Goal: Ask a question: Seek information or help from site administrators or community

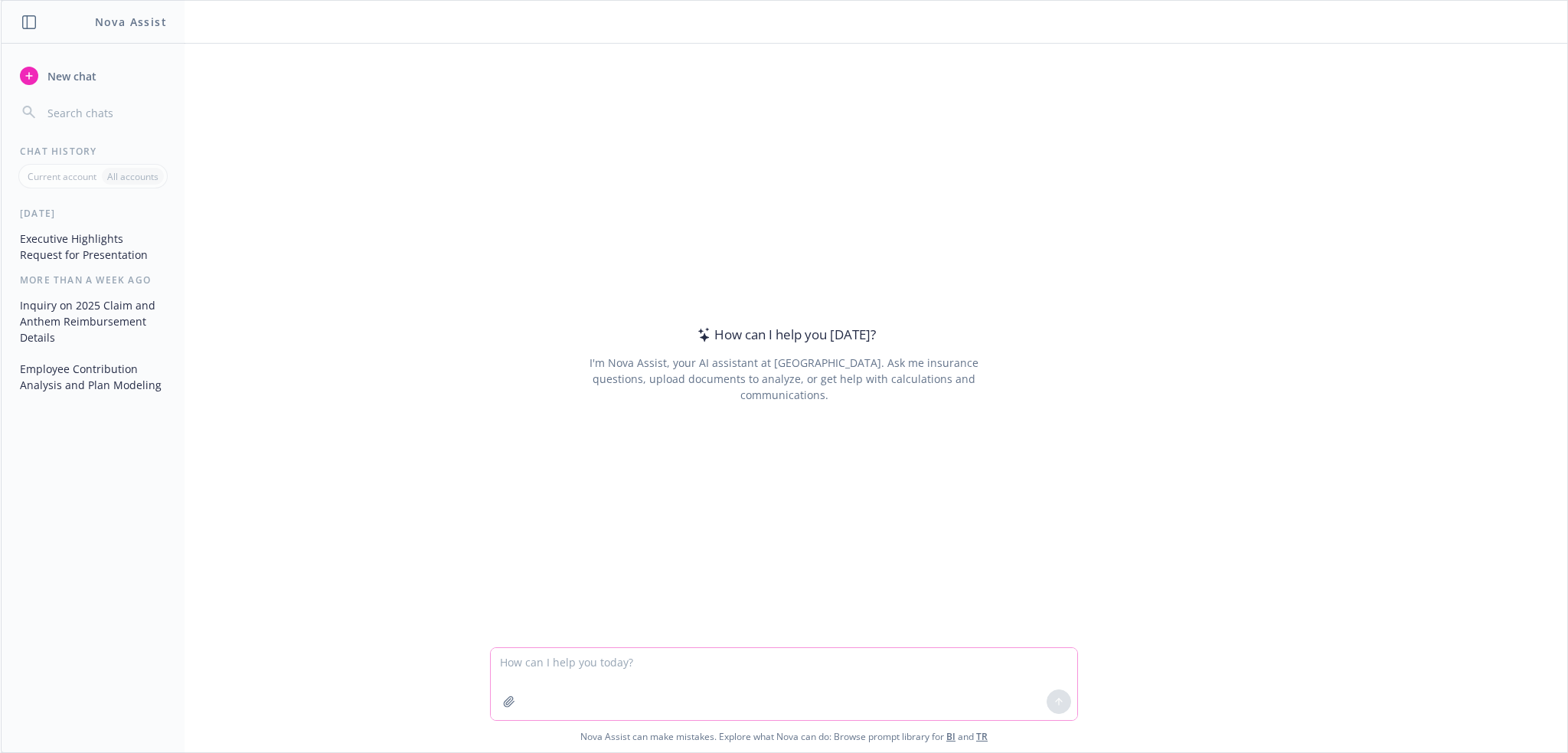
click at [504, 704] on icon "button" at bounding box center [509, 701] width 10 height 10
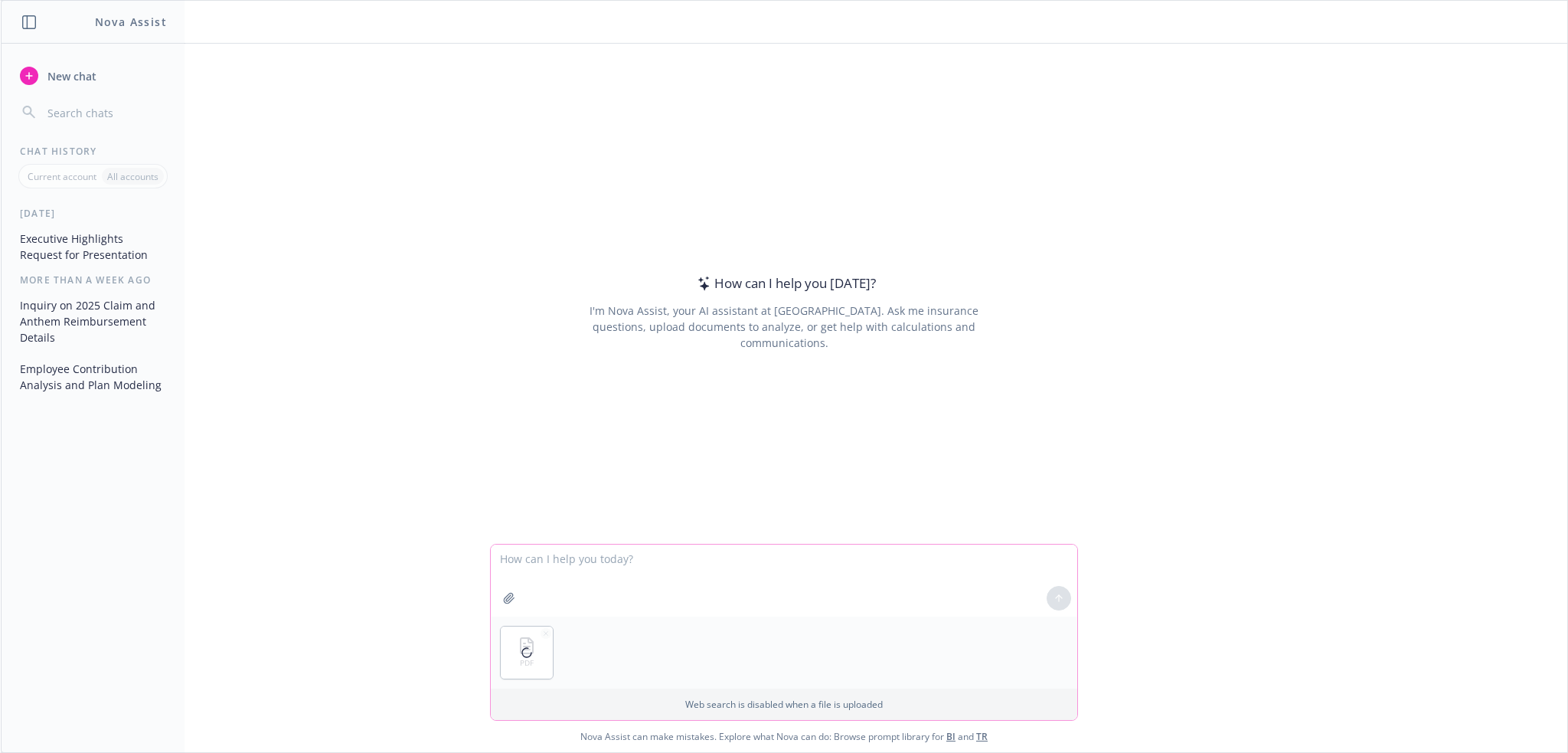
click at [525, 564] on textarea at bounding box center [784, 581] width 587 height 72
type textarea "Please conduct an executive summary of this deck"
click at [1058, 602] on icon at bounding box center [1059, 599] width 11 height 11
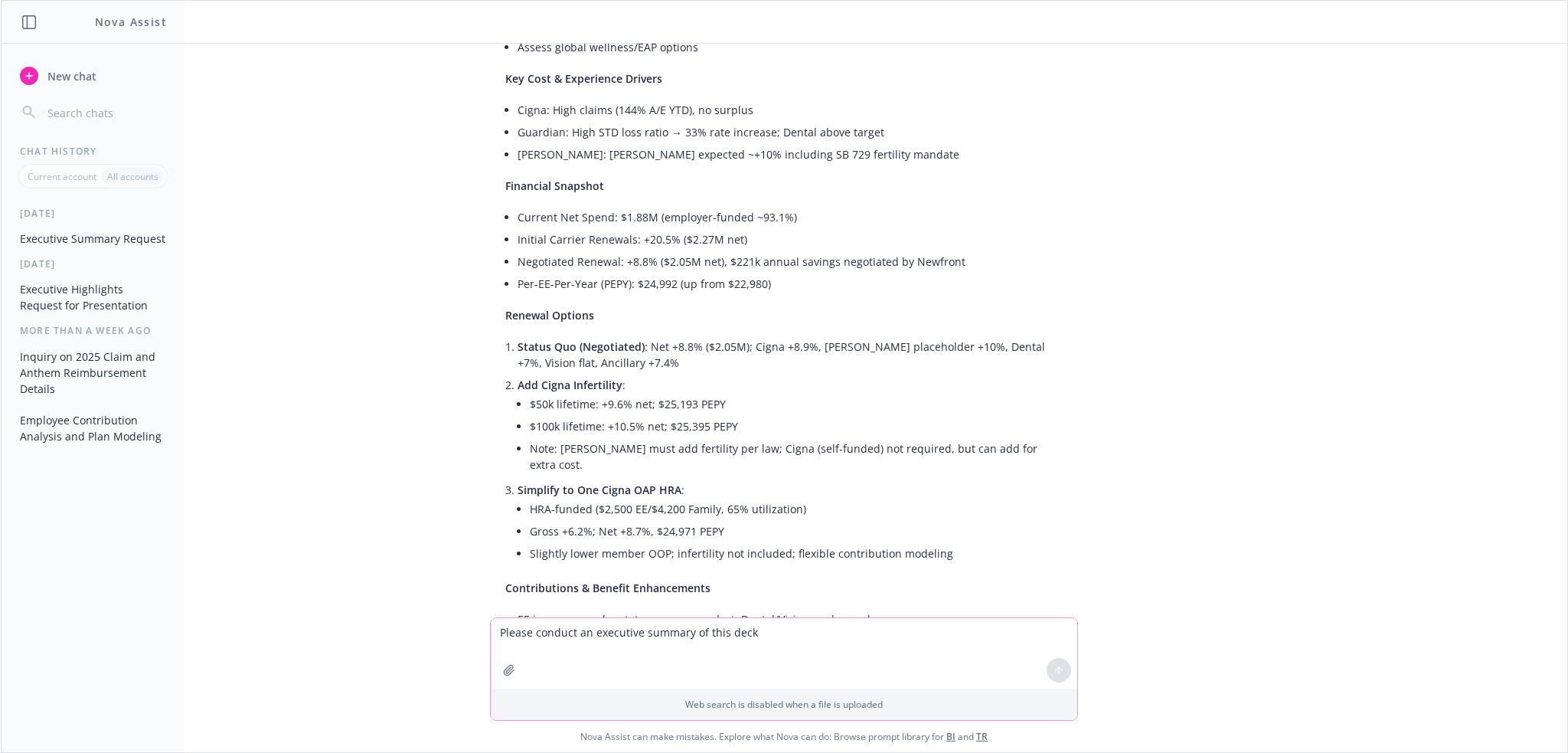
scroll to position [634, 0]
